Goal: Find specific page/section: Find specific page/section

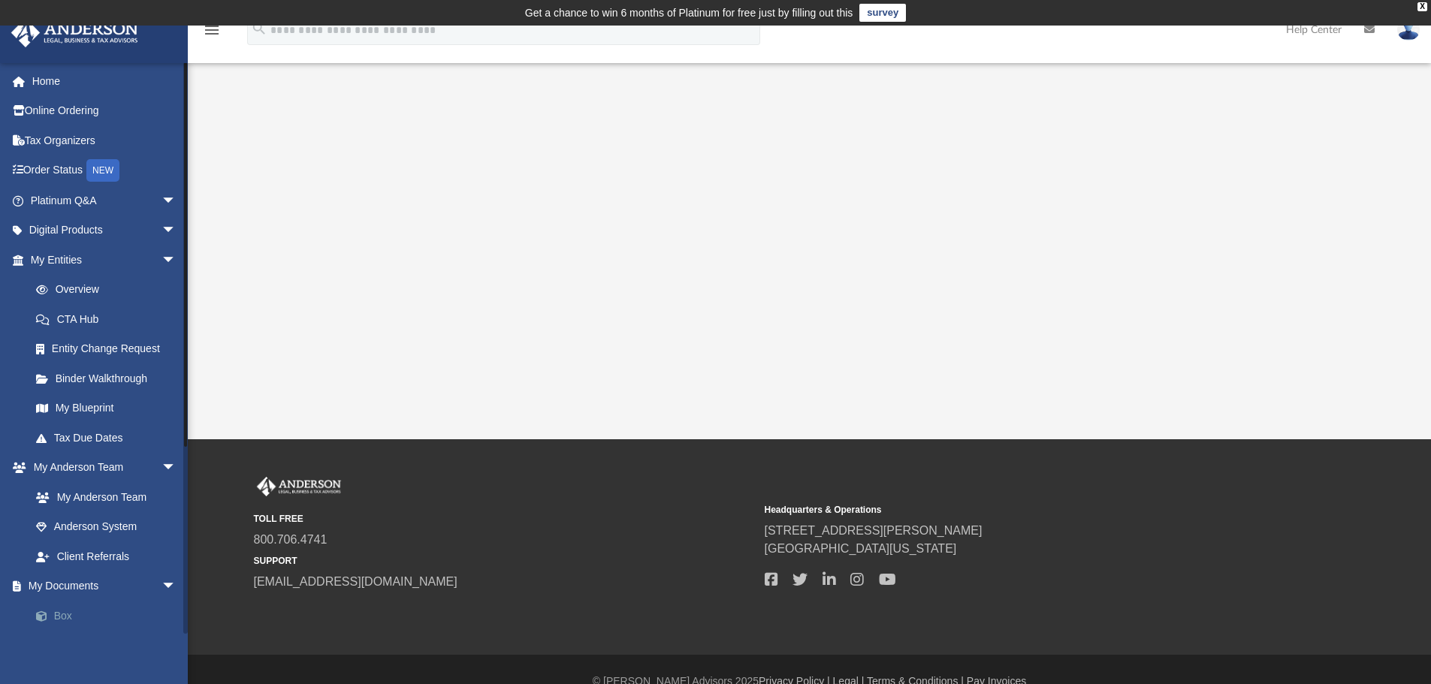
click at [64, 617] on link "Box" at bounding box center [110, 616] width 178 height 30
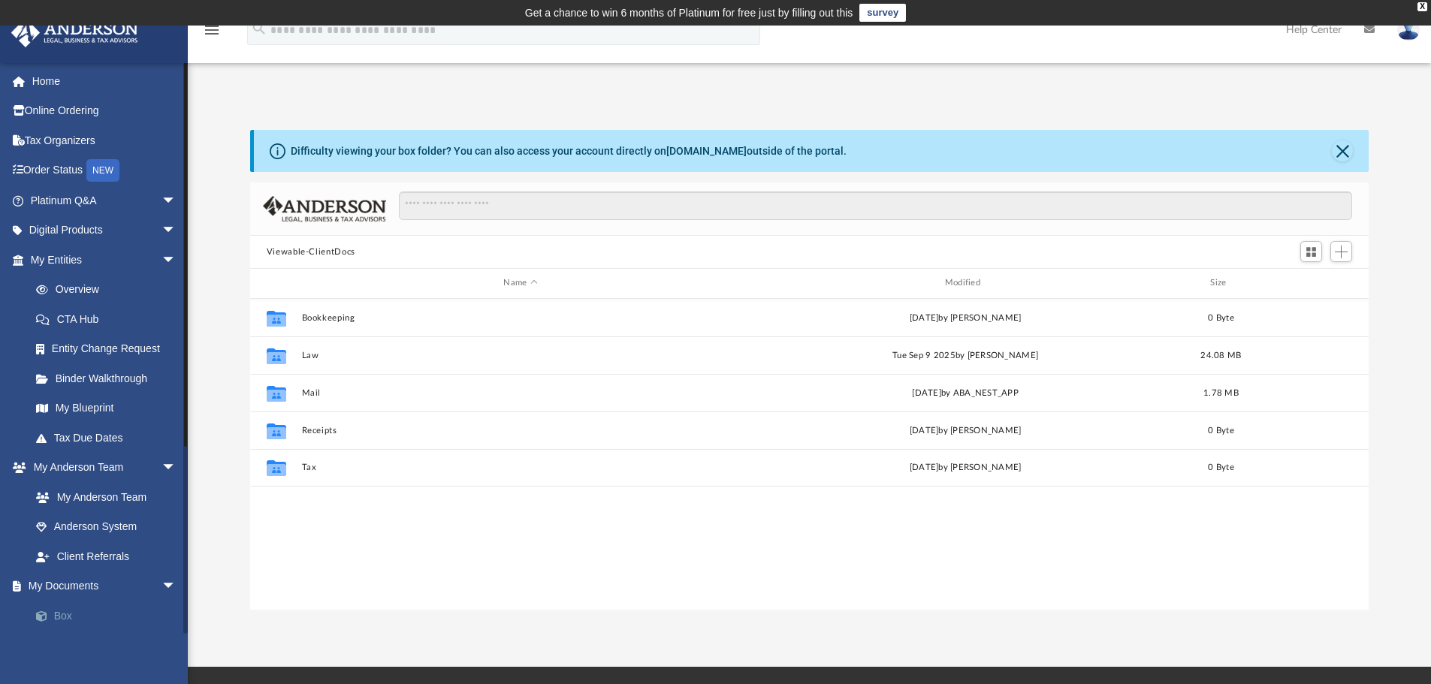
scroll to position [330, 1107]
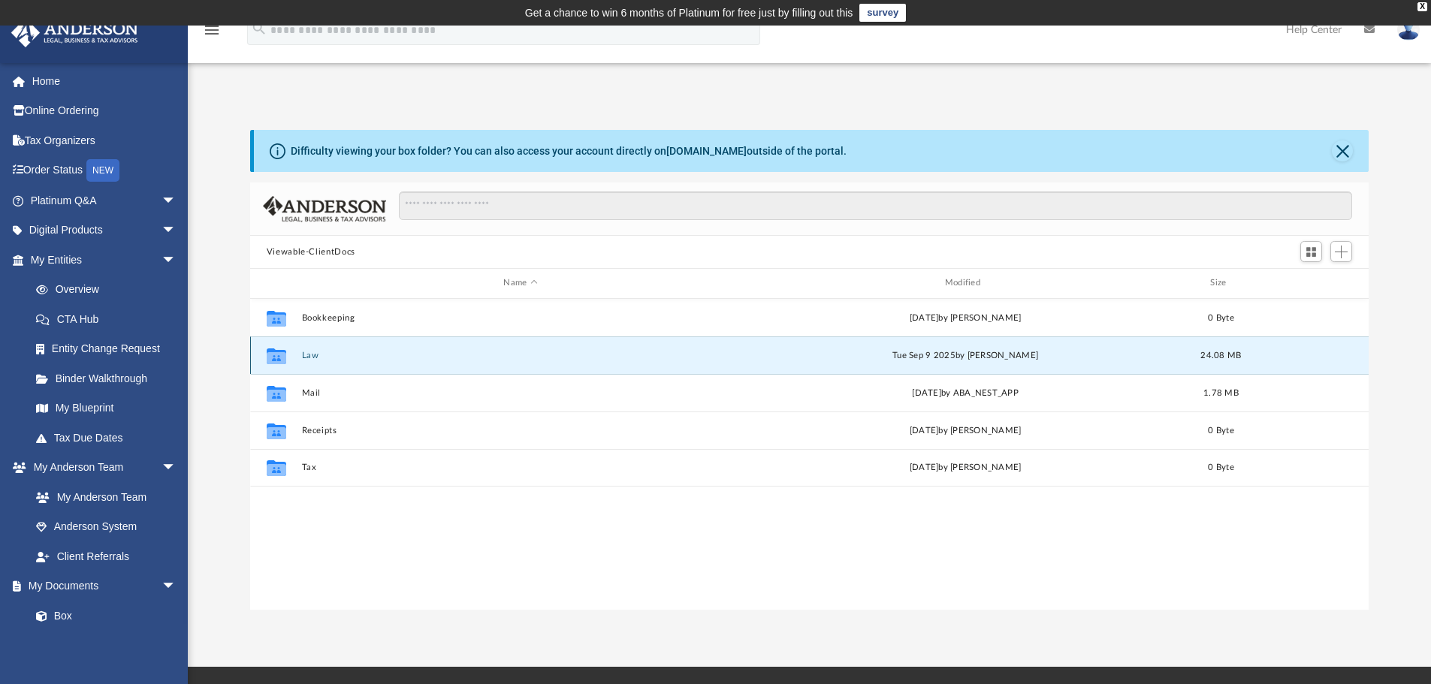
click at [316, 356] on button "Law" at bounding box center [520, 356] width 438 height 10
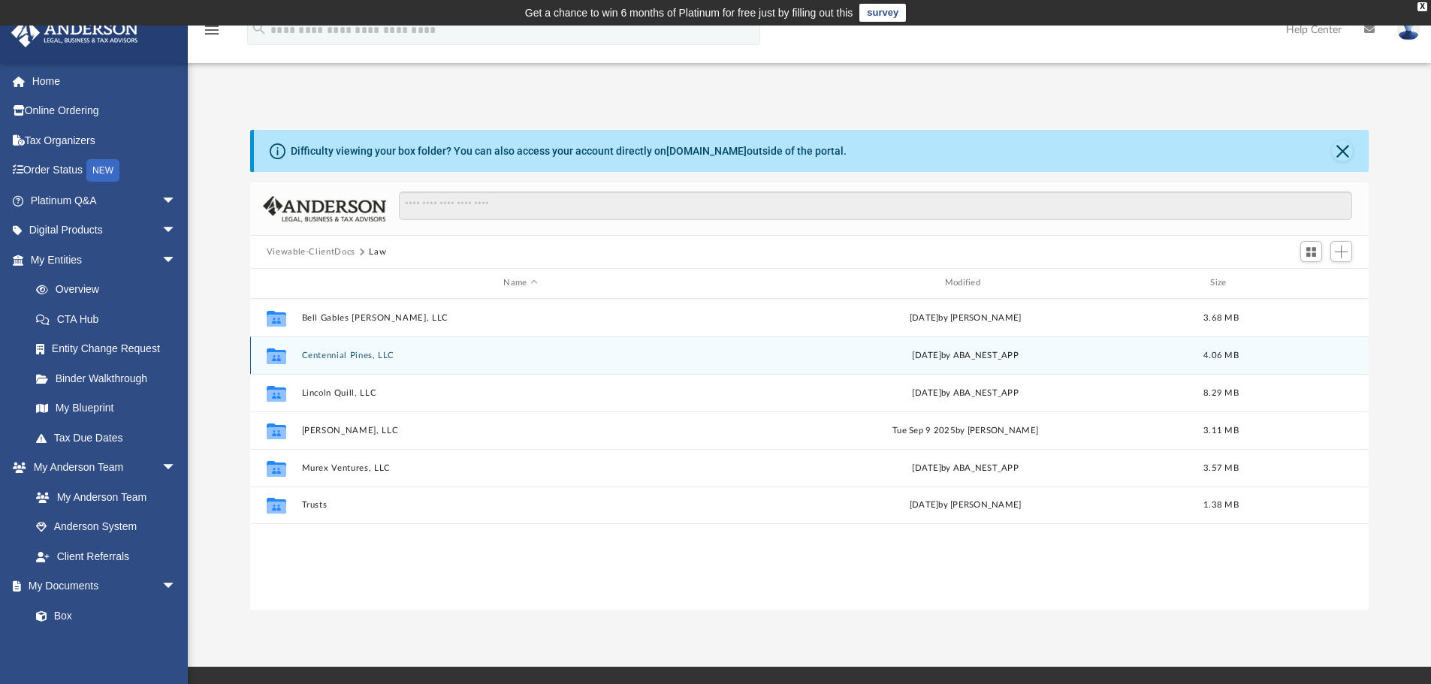
click at [382, 351] on button "Centennial Pines, LLC" at bounding box center [520, 356] width 438 height 10
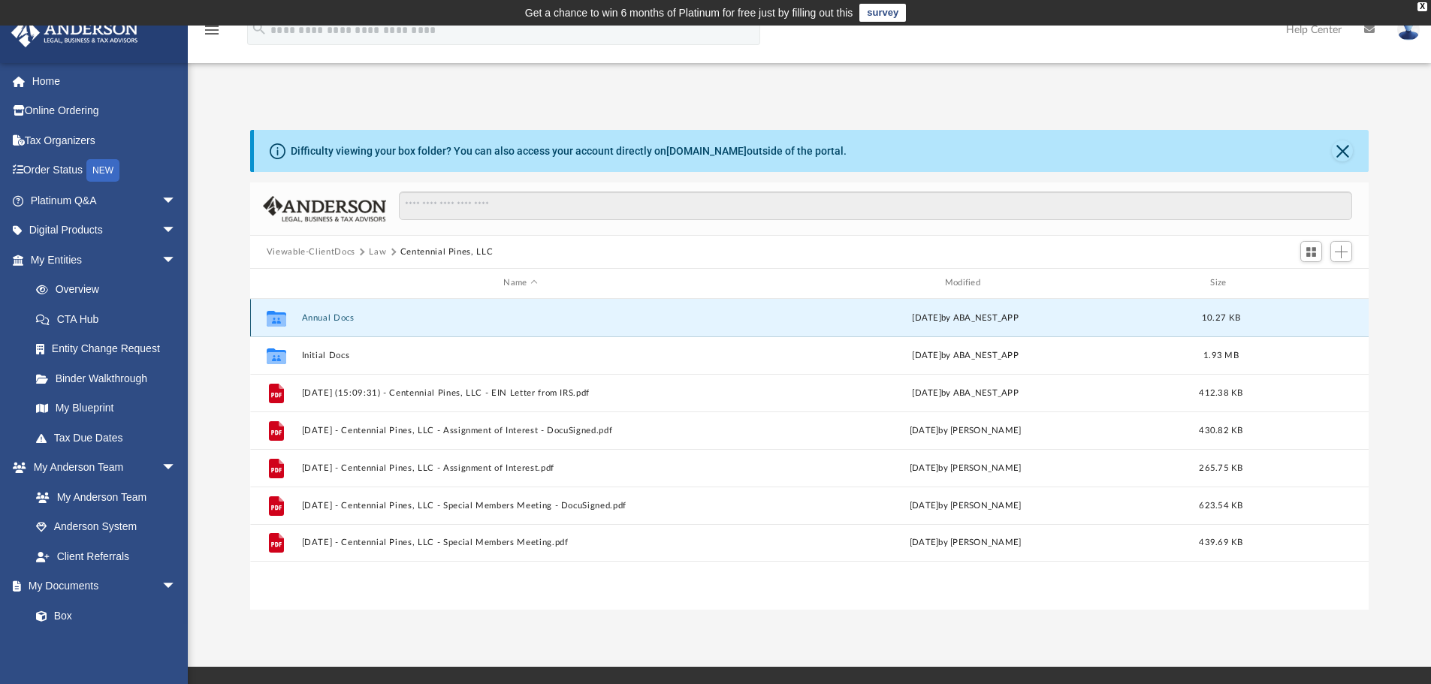
click at [336, 315] on button "Annual Docs" at bounding box center [520, 318] width 438 height 10
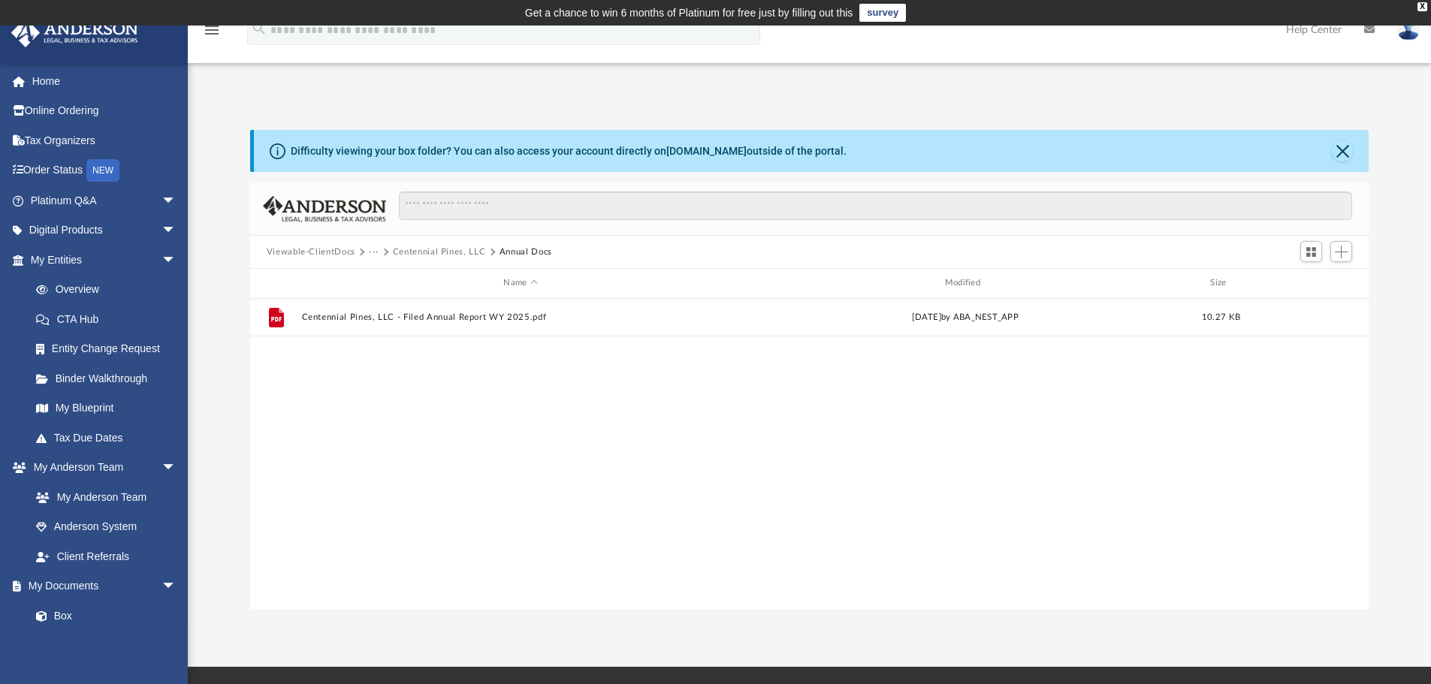
click at [418, 248] on button "Centennial Pines, LLC" at bounding box center [439, 253] width 93 height 14
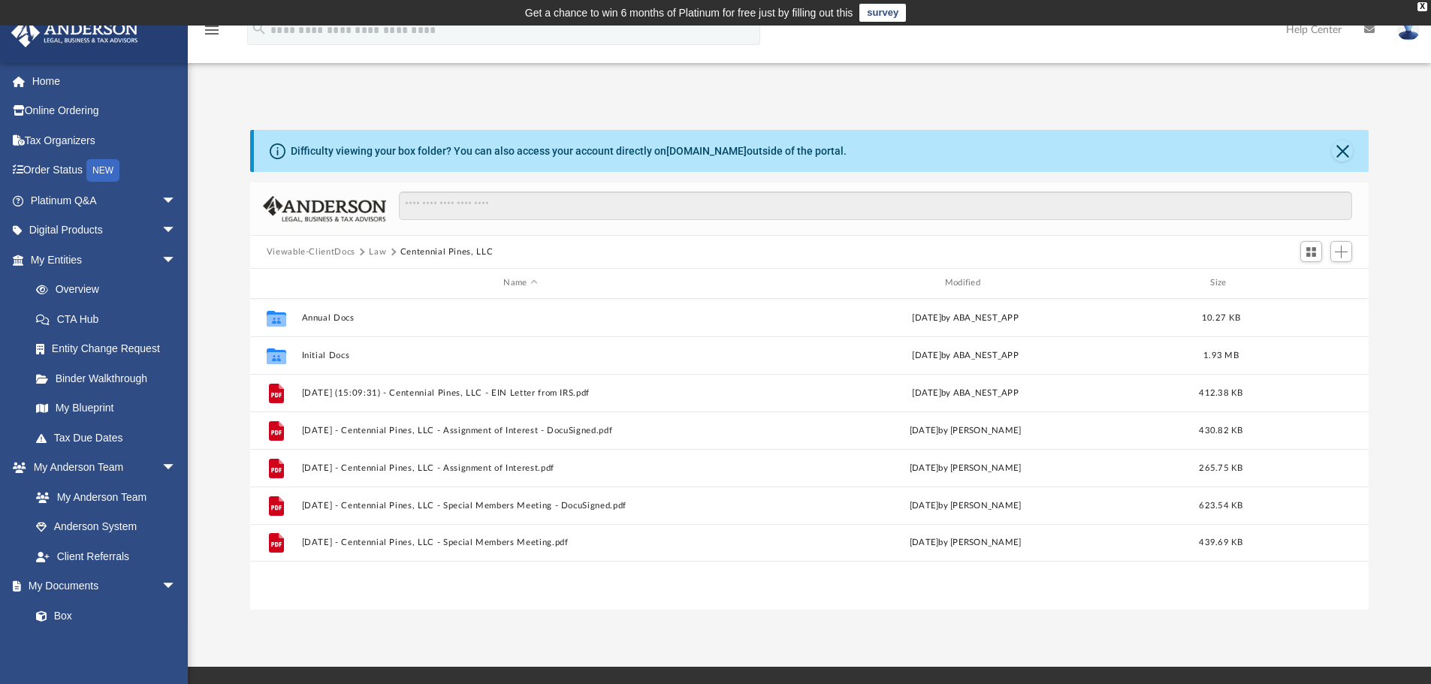
click at [316, 252] on button "Viewable-ClientDocs" at bounding box center [311, 253] width 89 height 14
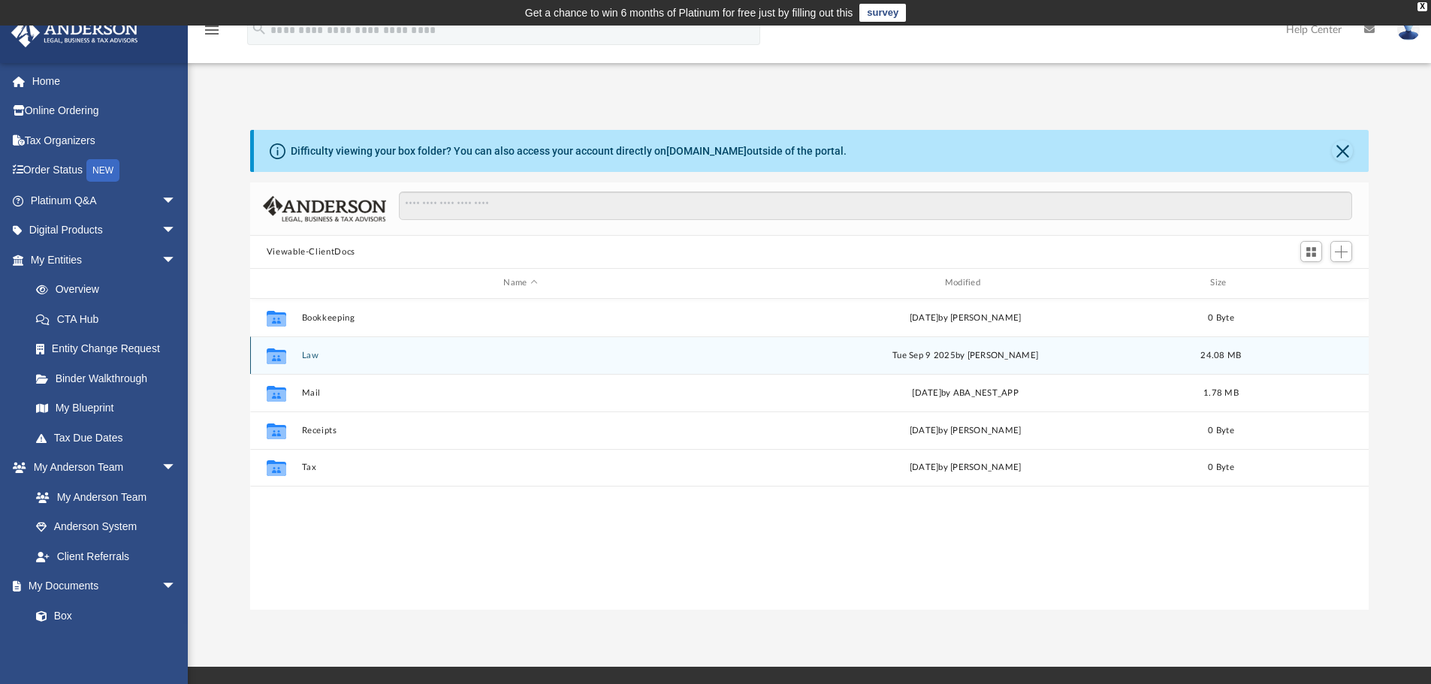
click at [307, 353] on button "Law" at bounding box center [520, 356] width 438 height 10
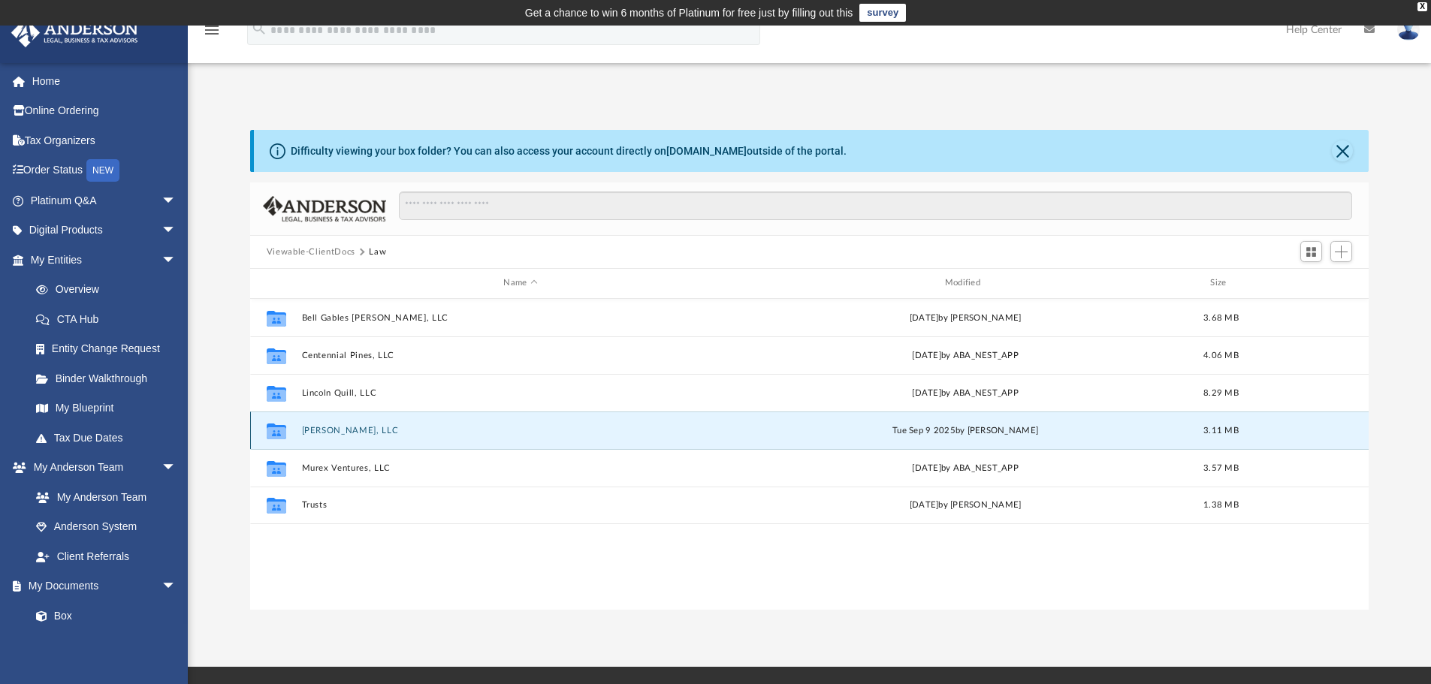
click at [351, 432] on button "[PERSON_NAME], LLC" at bounding box center [520, 431] width 438 height 10
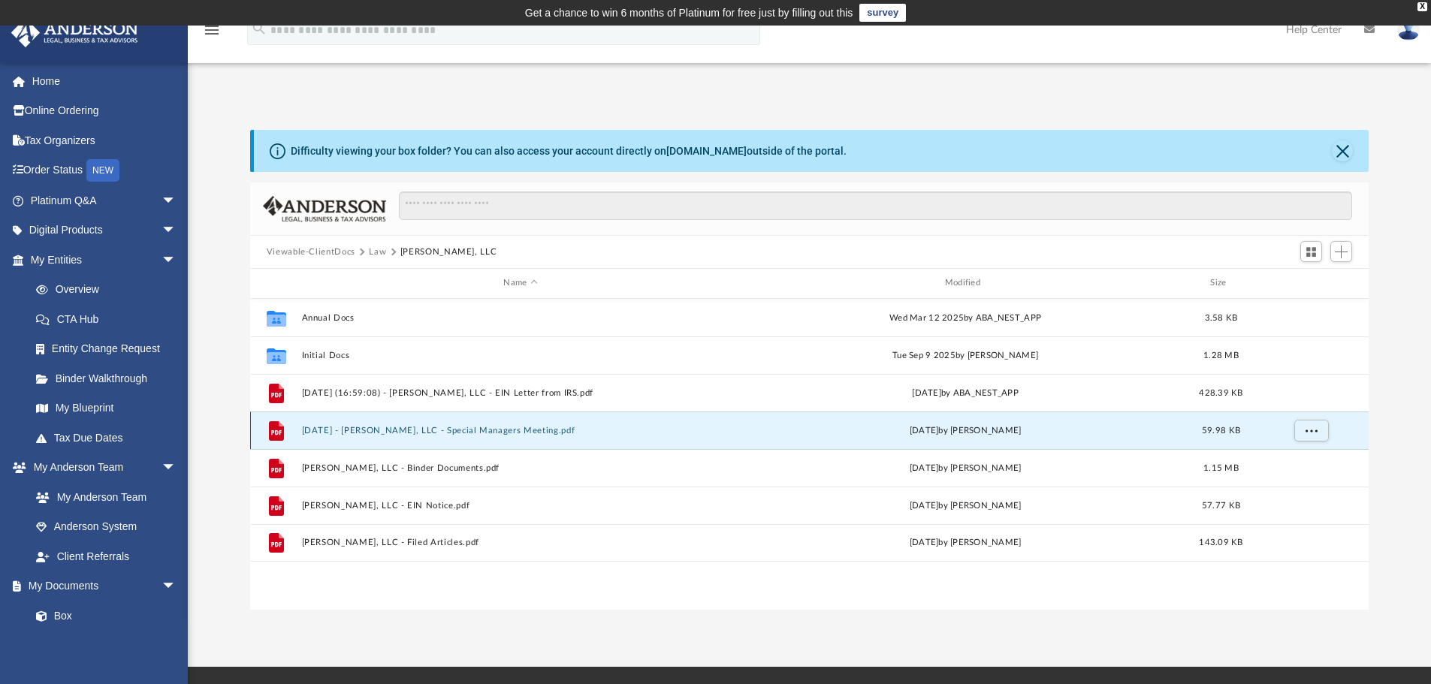
click at [438, 430] on button "[DATE] - [PERSON_NAME], LLC - Special Managers Meeting.pdf" at bounding box center [520, 431] width 438 height 10
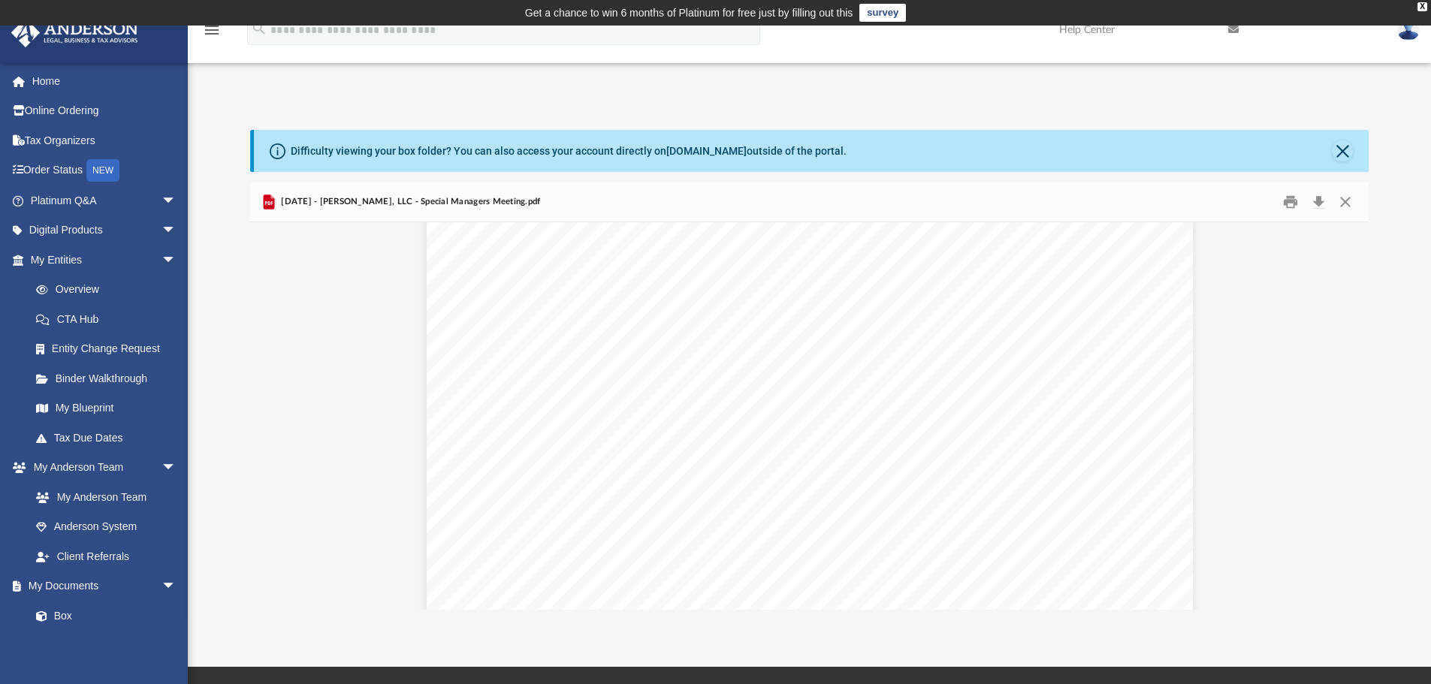
scroll to position [300, 0]
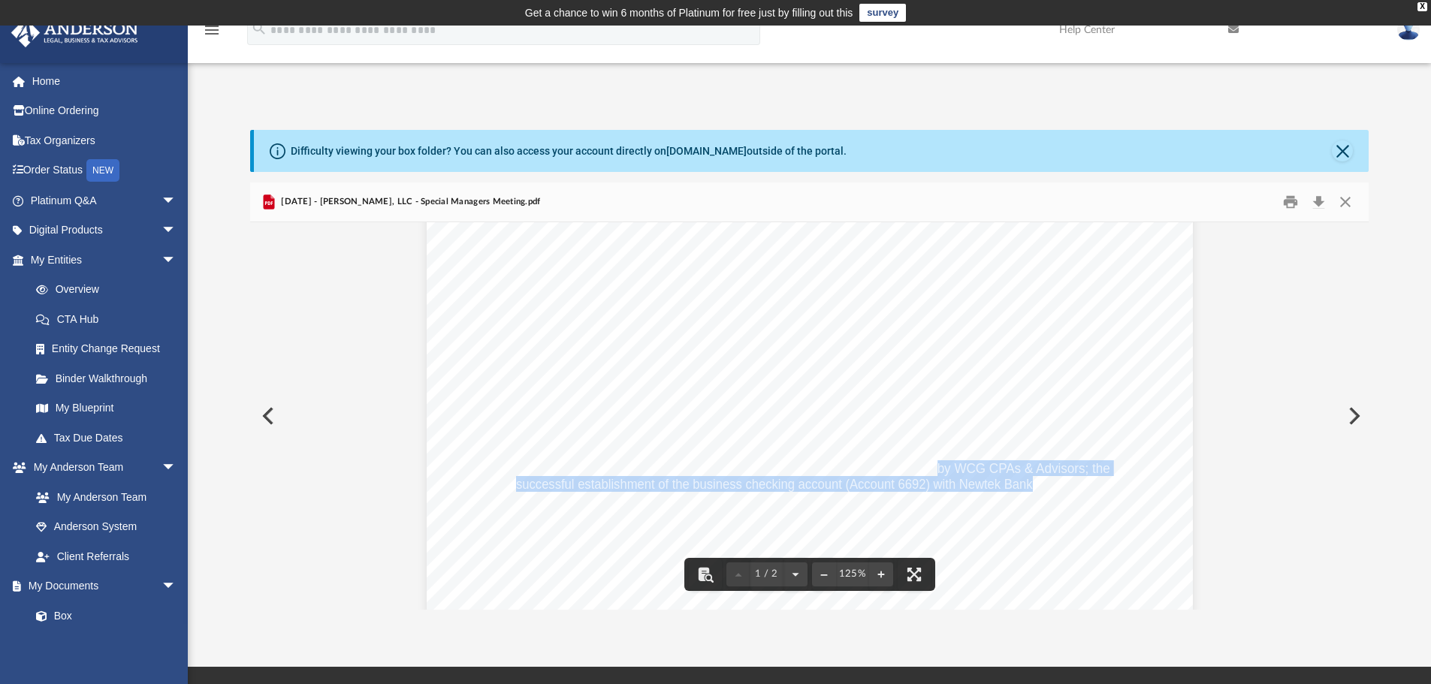
drag, startPoint x: 934, startPoint y: 469, endPoint x: 1025, endPoint y: 486, distance: 92.4
click at [1026, 486] on div "MINUTES OF THE SPECIAL MEETING OF MANAGERS OF [PERSON_NAME], LLC A DULY FORMED …" at bounding box center [810, 428] width 766 height 991
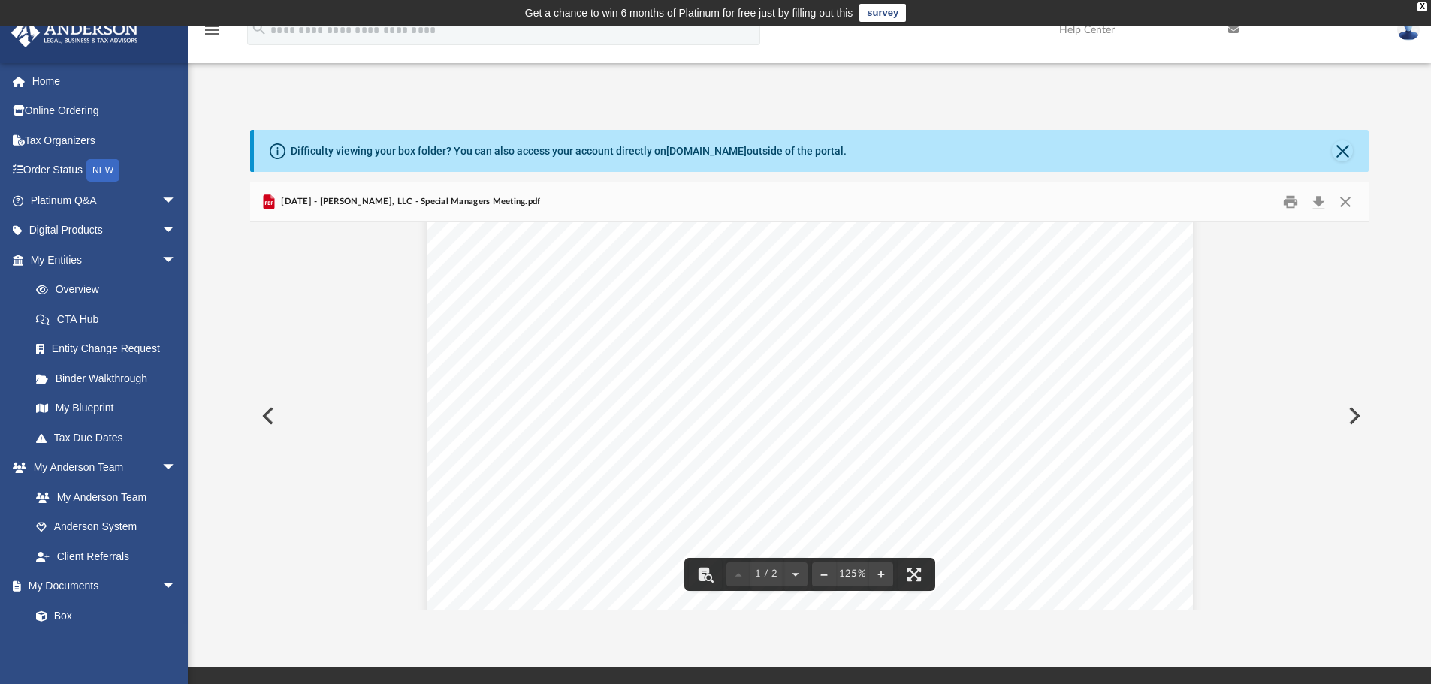
click at [1000, 507] on span "implementation of monthly business payroll services coordinated with WCG CPAs &…" at bounding box center [796, 500] width 561 height 14
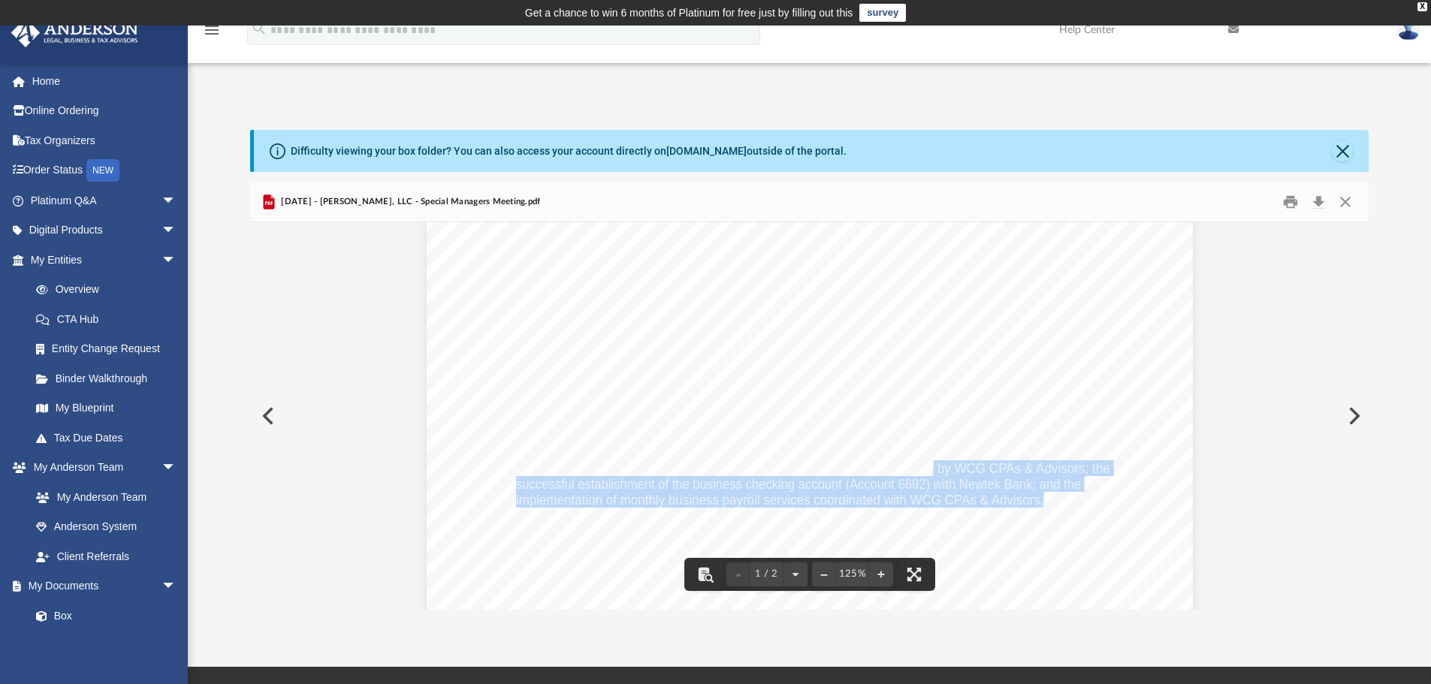
drag, startPoint x: 1038, startPoint y: 505, endPoint x: 927, endPoint y: 471, distance: 115.7
click at [927, 471] on div "MINUTES OF THE SPECIAL MEETING OF MANAGERS OF [PERSON_NAME], LLC A DULY FORMED …" at bounding box center [810, 428] width 766 height 991
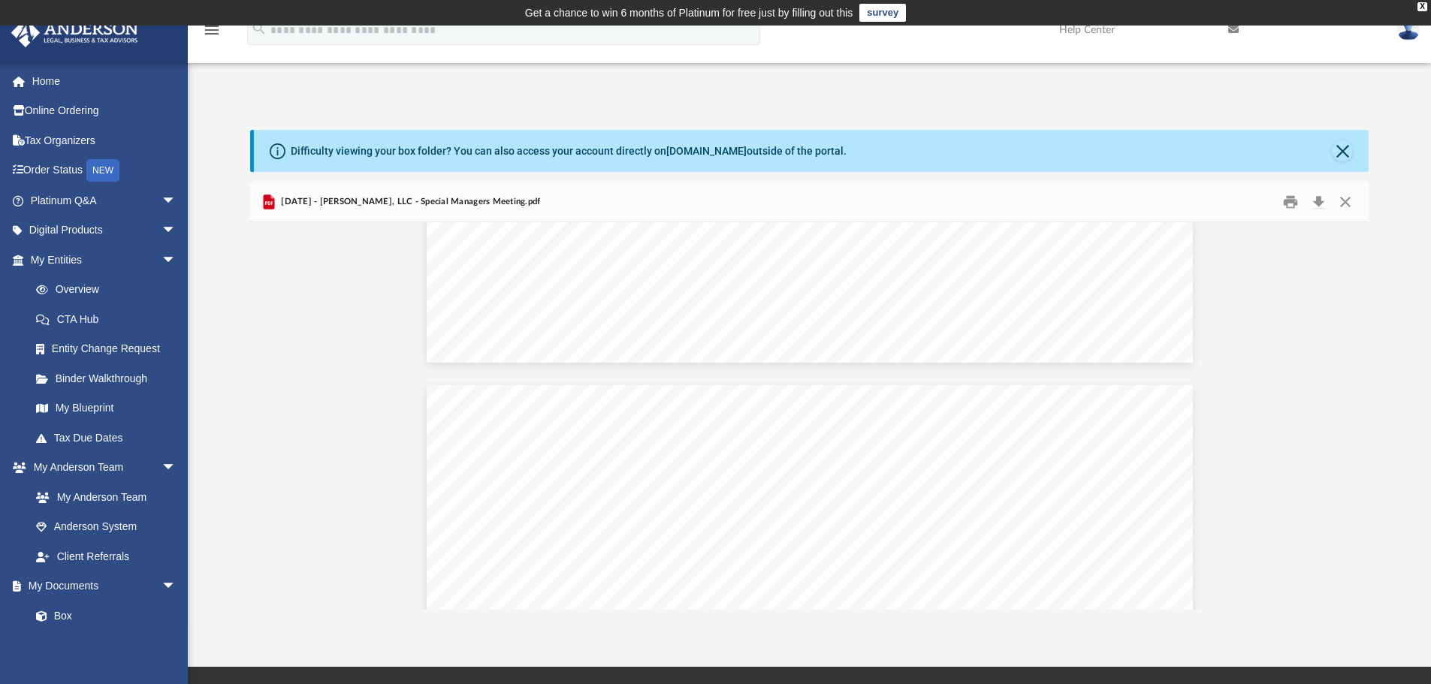
scroll to position [826, 0]
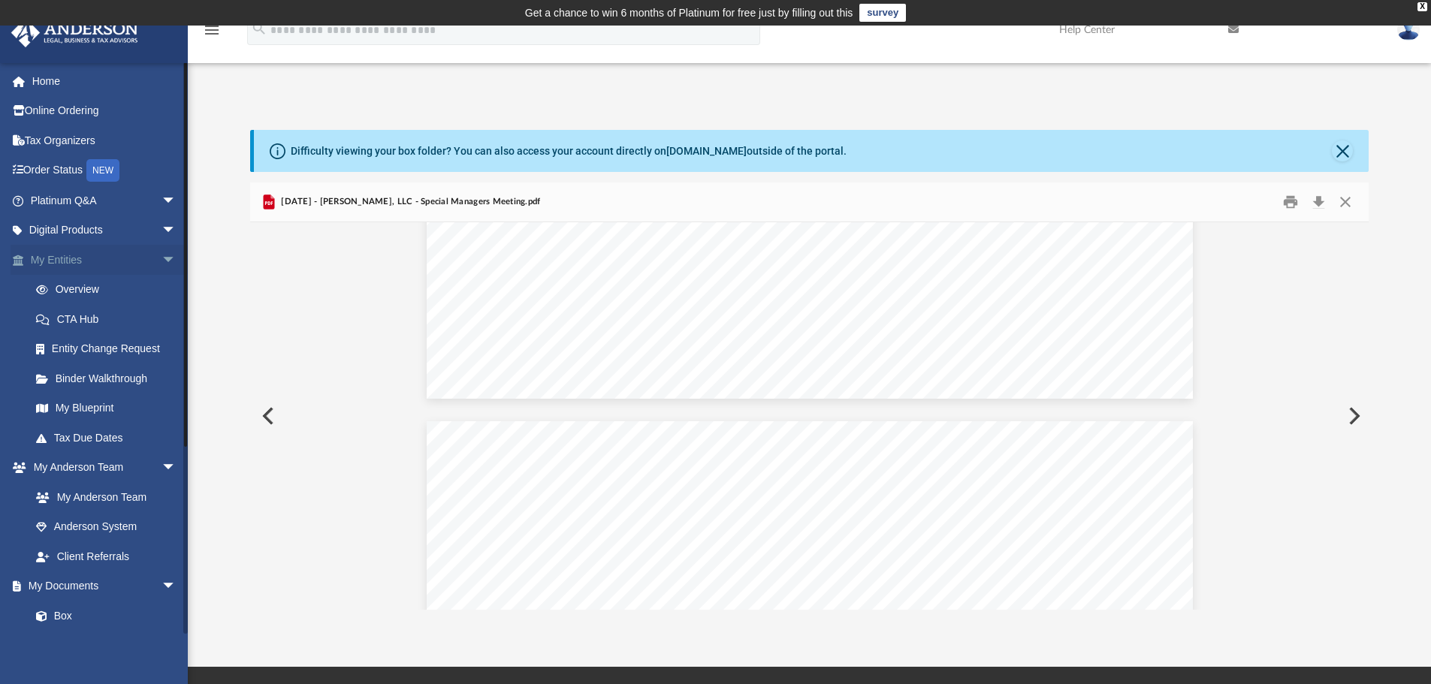
click at [66, 255] on link "My Entities arrow_drop_down" at bounding box center [105, 260] width 188 height 30
click at [161, 254] on span "arrow_drop_down" at bounding box center [176, 260] width 30 height 31
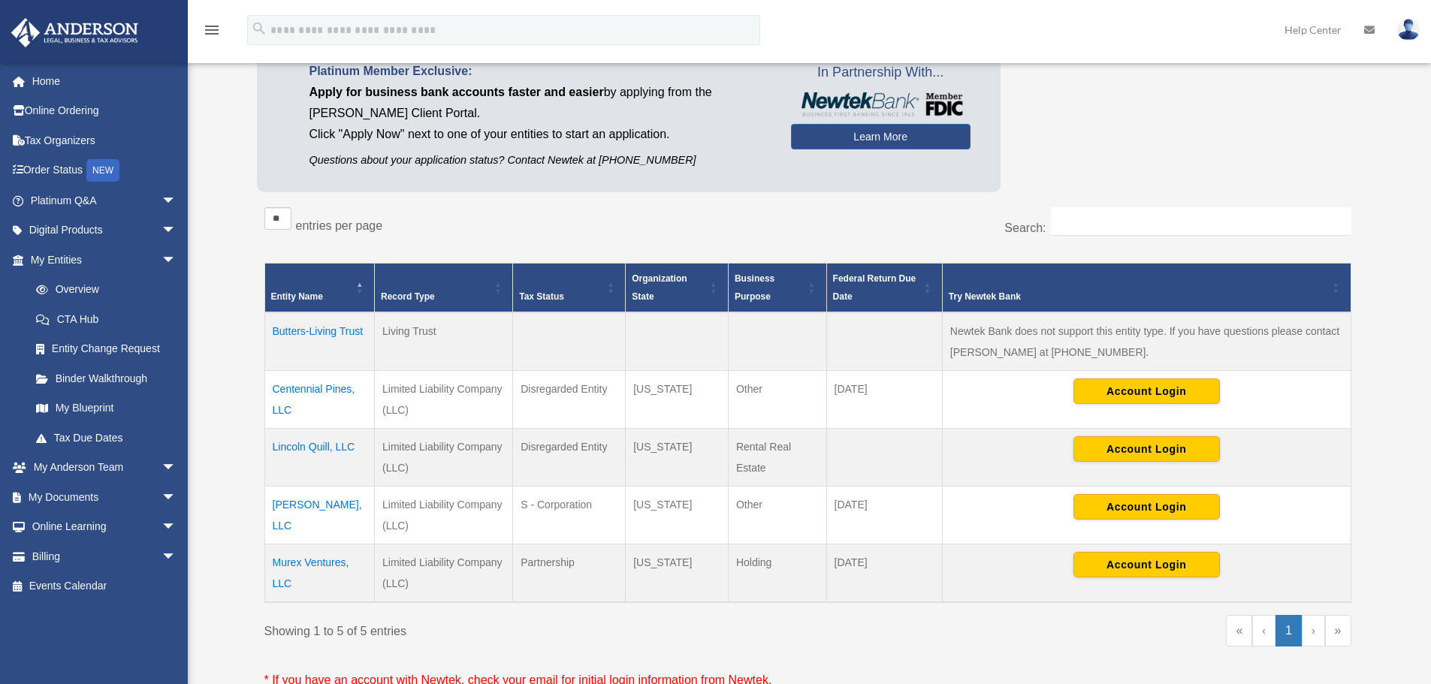
scroll to position [235, 0]
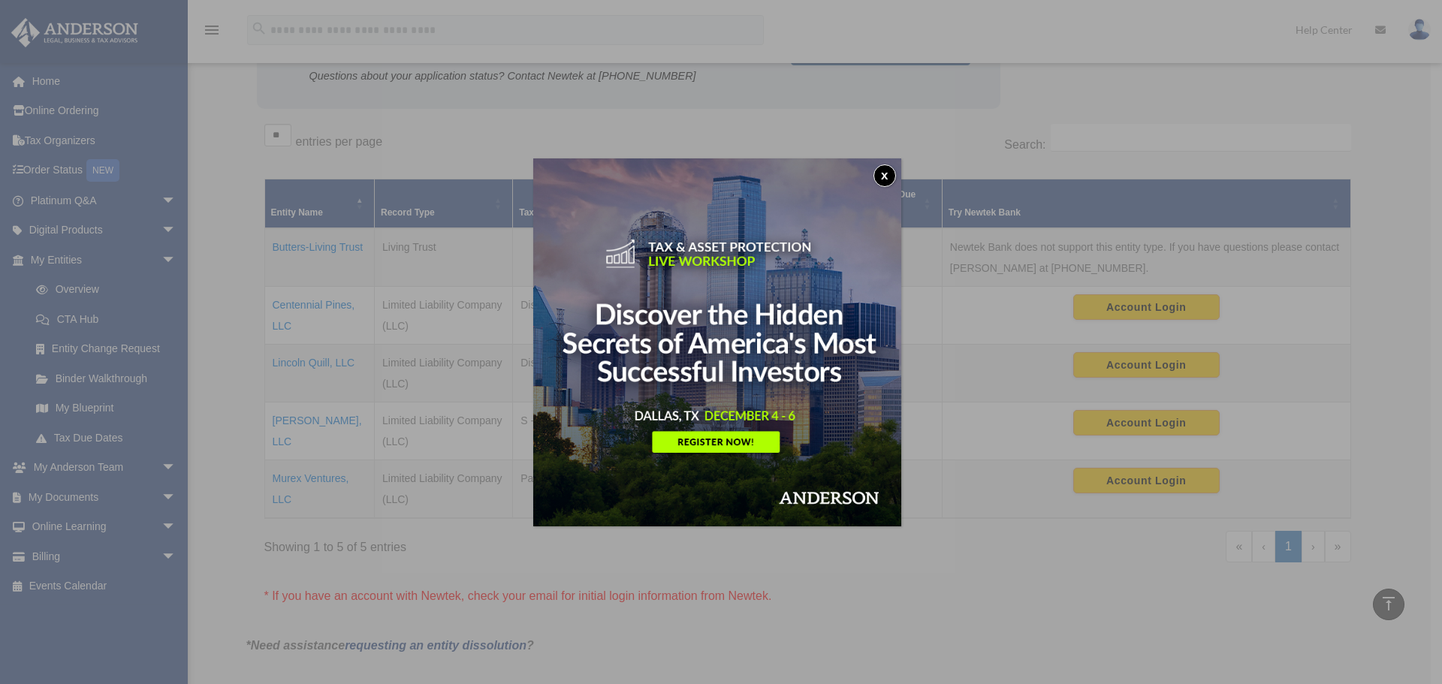
click at [889, 168] on button "x" at bounding box center [884, 175] width 23 height 23
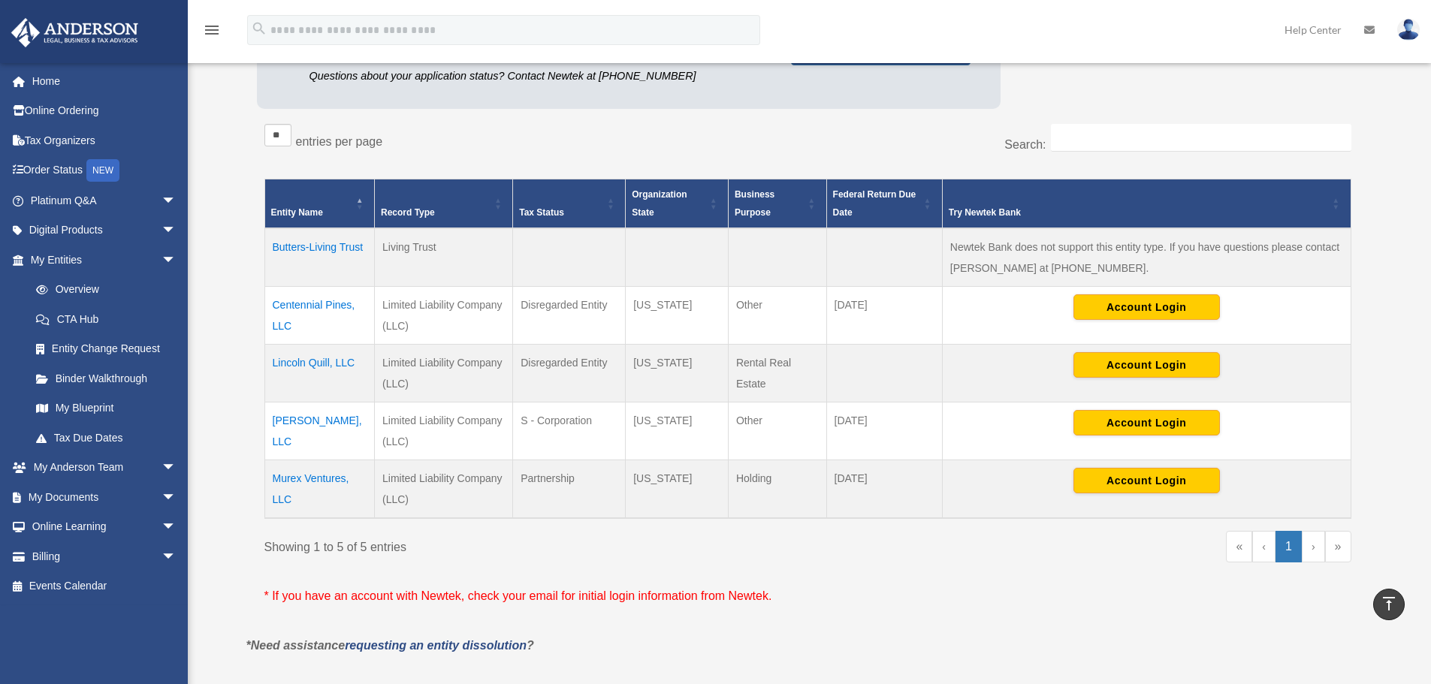
click at [297, 477] on td "Murex Ventures, LLC" at bounding box center [319, 489] width 110 height 59
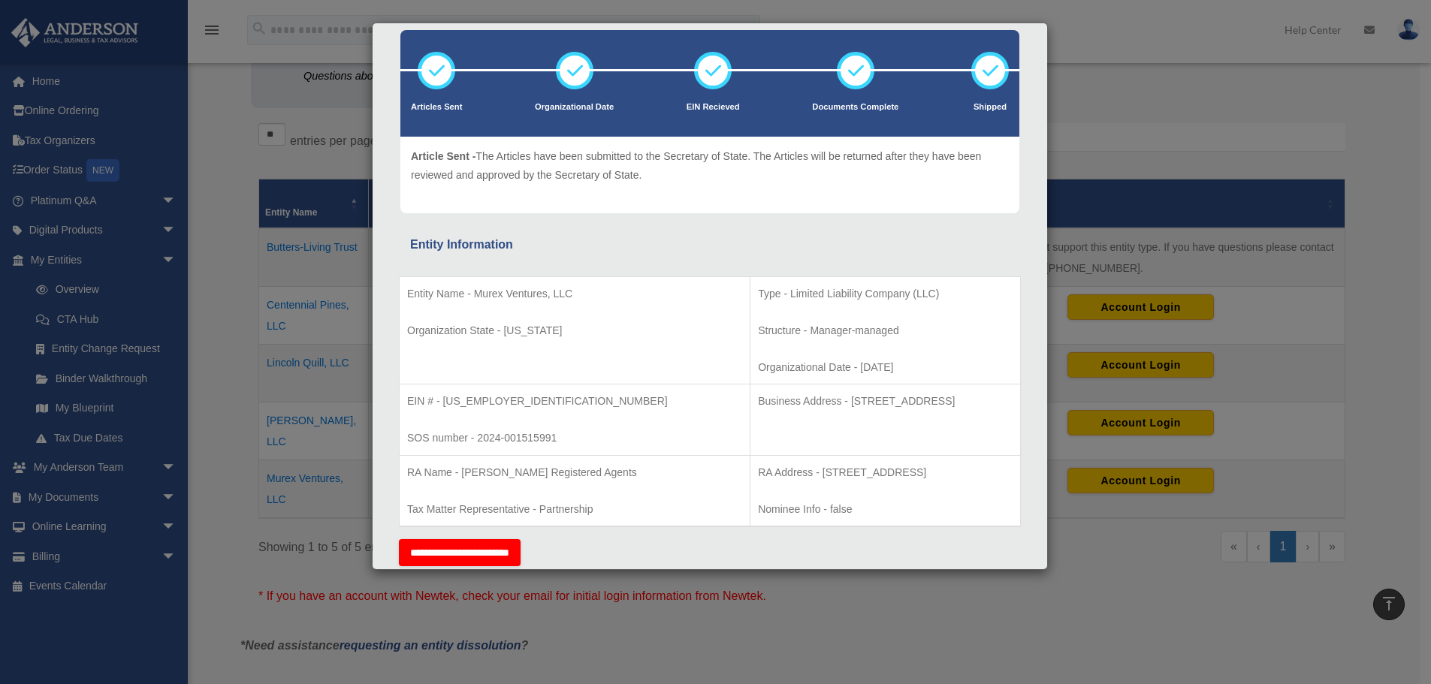
scroll to position [0, 0]
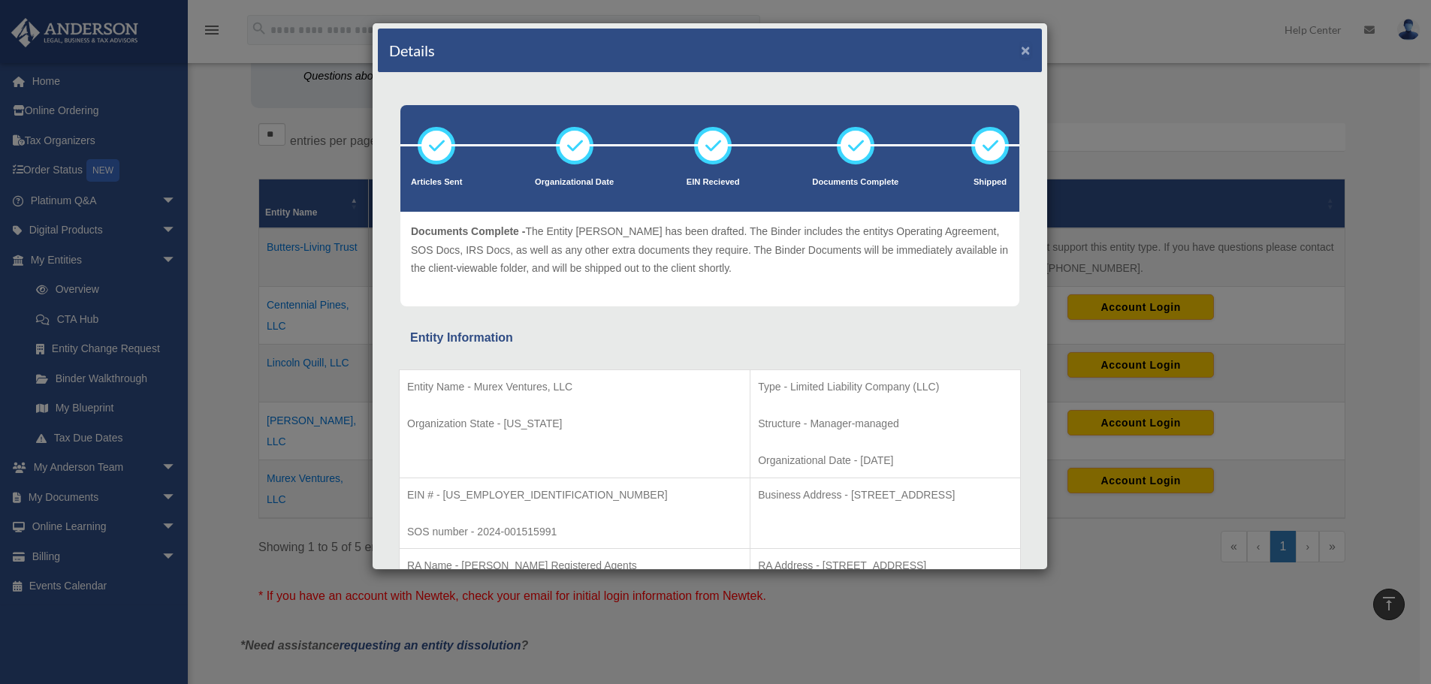
click at [1021, 53] on button "×" at bounding box center [1026, 50] width 10 height 16
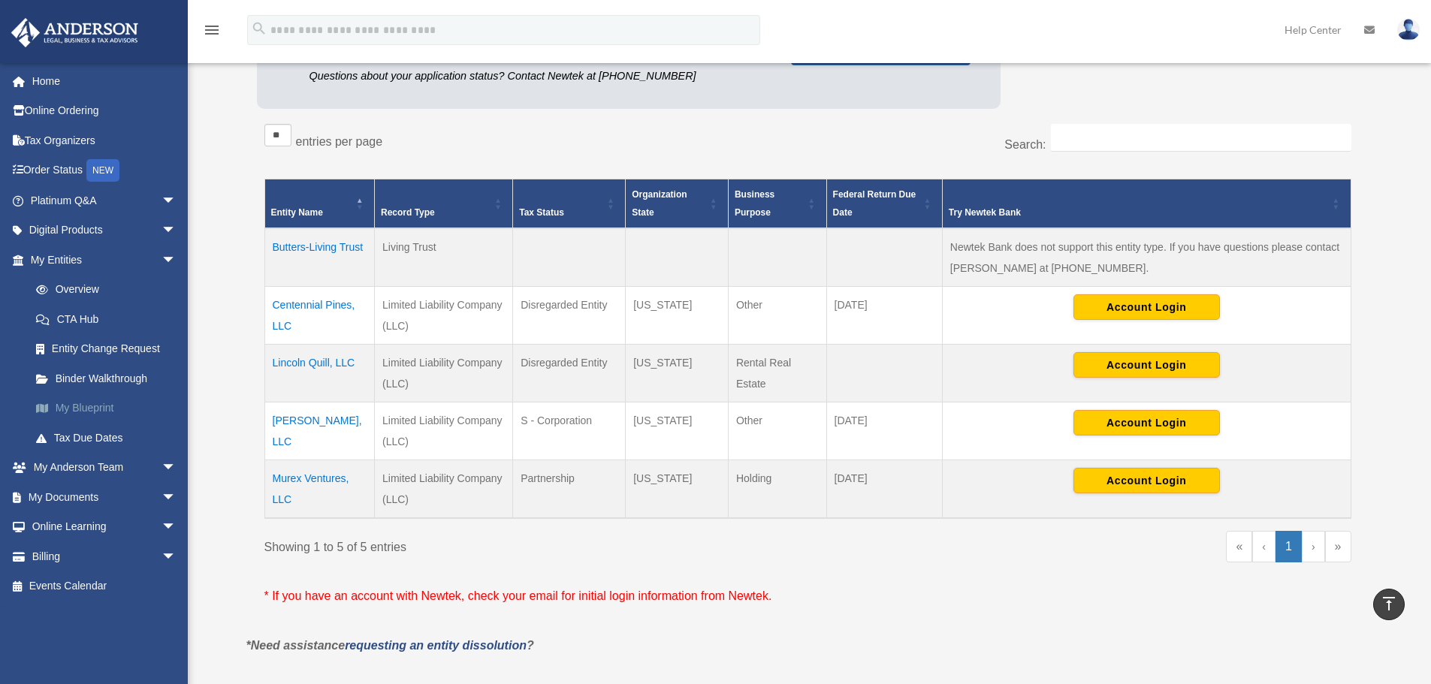
click at [72, 409] on link "My Blueprint" at bounding box center [110, 408] width 178 height 30
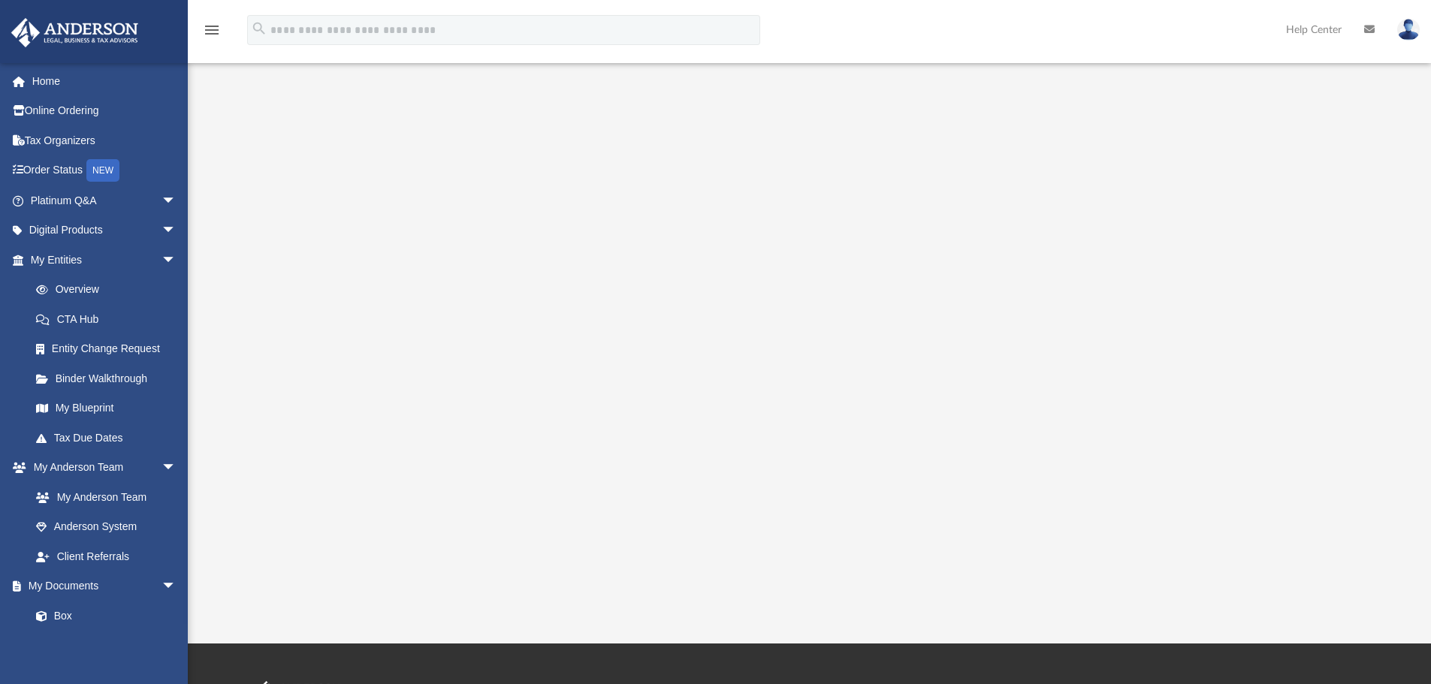
scroll to position [150, 0]
